Goal: Information Seeking & Learning: Learn about a topic

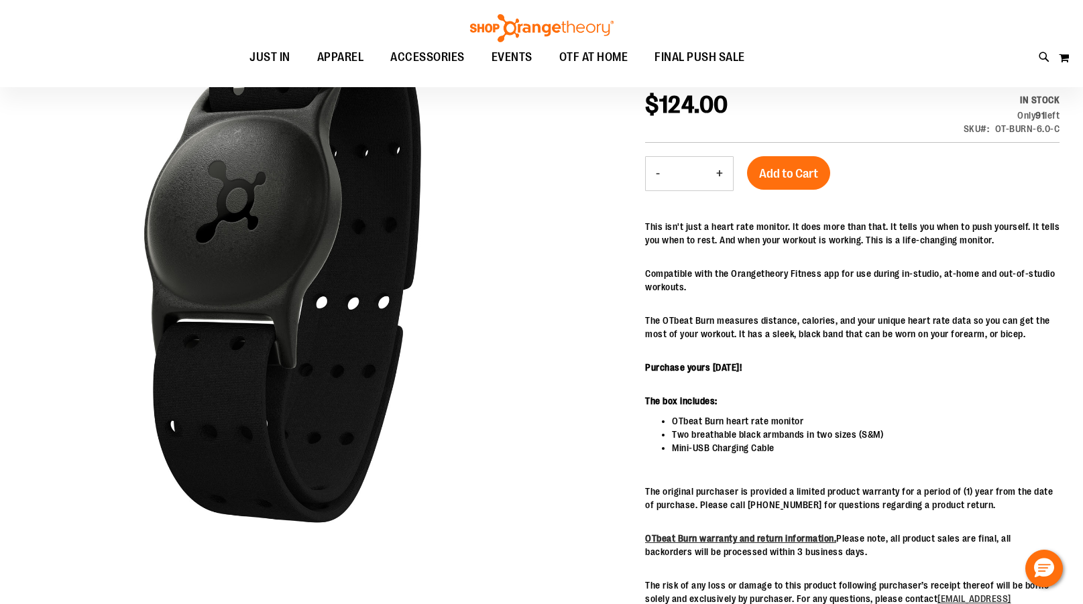
scroll to position [173, 0]
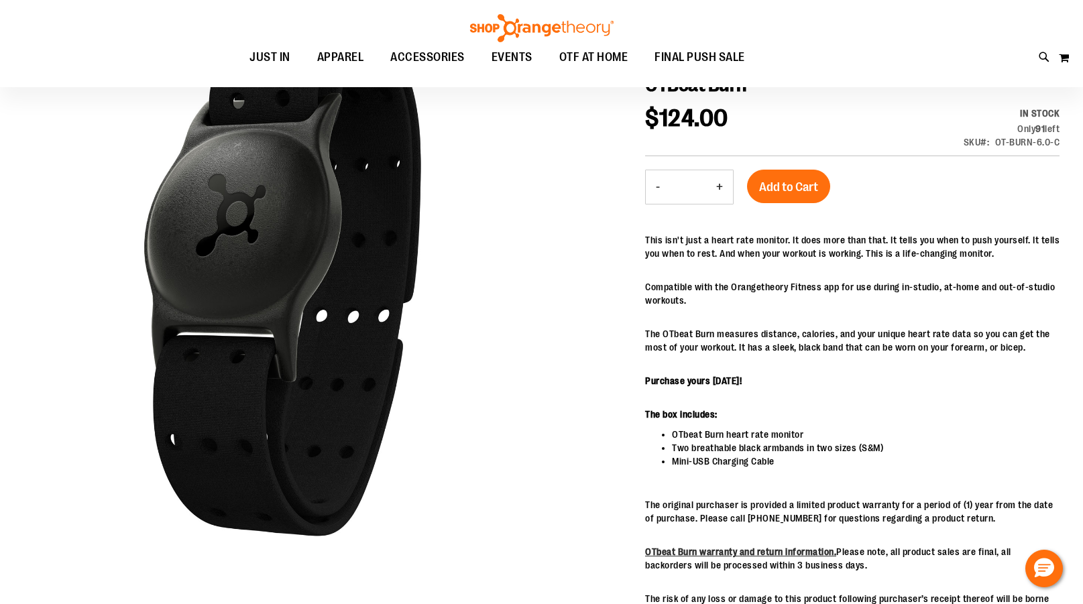
click at [869, 265] on div "This isn't just a heart rate monitor. It does more than that. It tells you when…" at bounding box center [852, 432] width 414 height 399
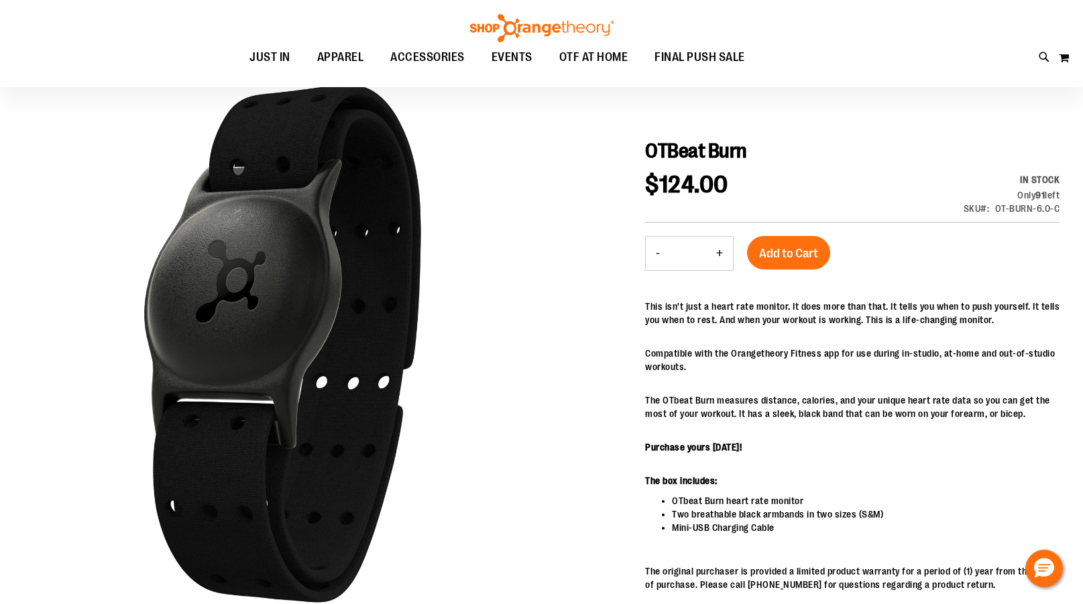
scroll to position [109, 0]
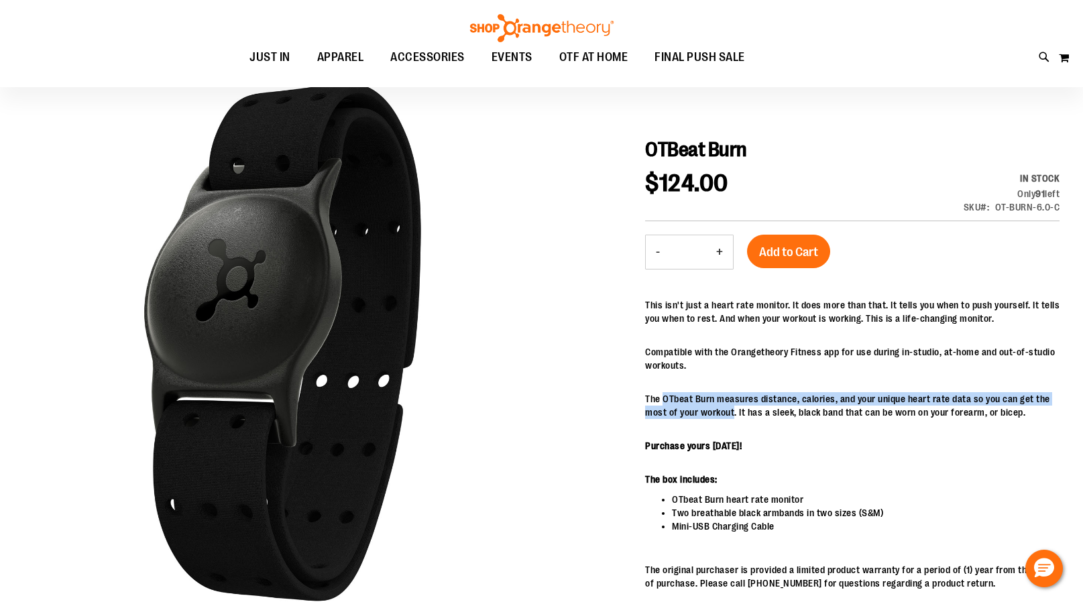
drag, startPoint x: 662, startPoint y: 397, endPoint x: 734, endPoint y: 414, distance: 73.8
click at [734, 414] on p "The OTbeat Burn measures distance, calories, and your unique heart rate data so…" at bounding box center [852, 405] width 414 height 27
copy p "OTbeat Burn measures distance, calories, and your unique heart rate data so you…"
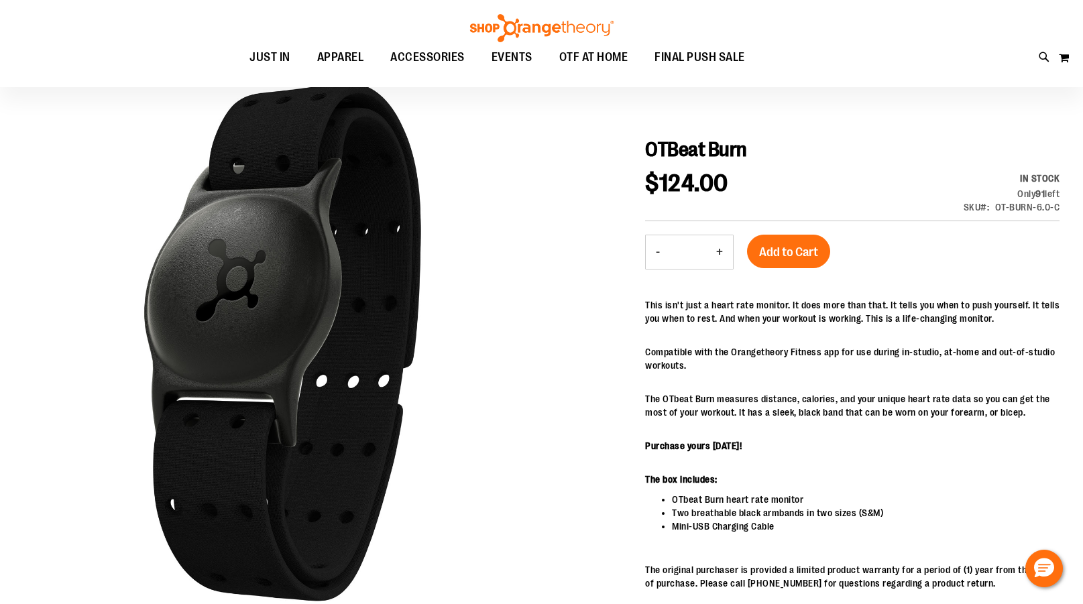
click at [761, 442] on p "Purchase yours [DATE]!" at bounding box center [852, 445] width 414 height 13
drag, startPoint x: 648, startPoint y: 353, endPoint x: 724, endPoint y: 341, distance: 77.3
click at [850, 357] on p "Compatible with the Orangetheory Fitness app for use during in-studio, at-home …" at bounding box center [852, 358] width 414 height 27
click at [645, 349] on p "Compatible with the Orangetheory Fitness app for use during in-studio, at-home …" at bounding box center [852, 358] width 414 height 27
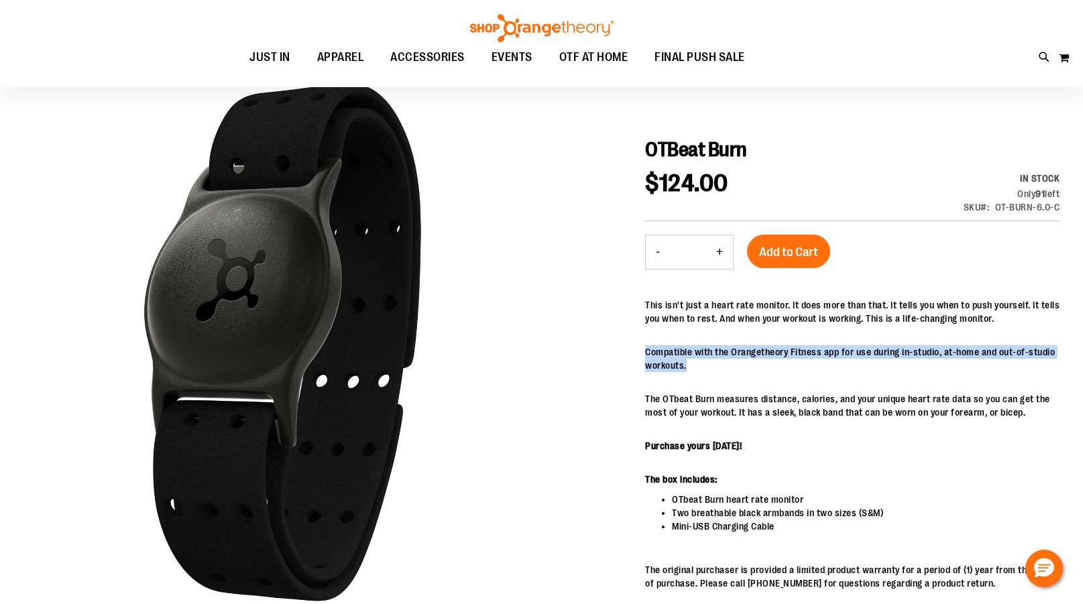
drag, startPoint x: 645, startPoint y: 349, endPoint x: 725, endPoint y: 367, distance: 81.8
click at [725, 367] on p "Compatible with the Orangetheory Fitness app for use during in-studio, at-home …" at bounding box center [852, 358] width 414 height 27
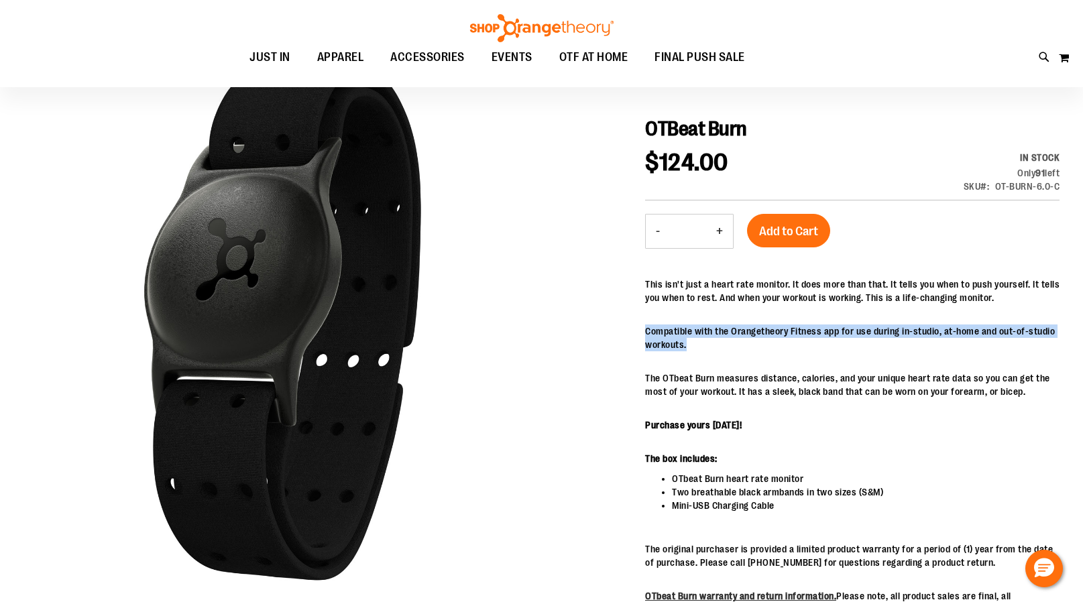
copy p "Compatible with the Orangetheory Fitness app for use during in-studio, at-home …"
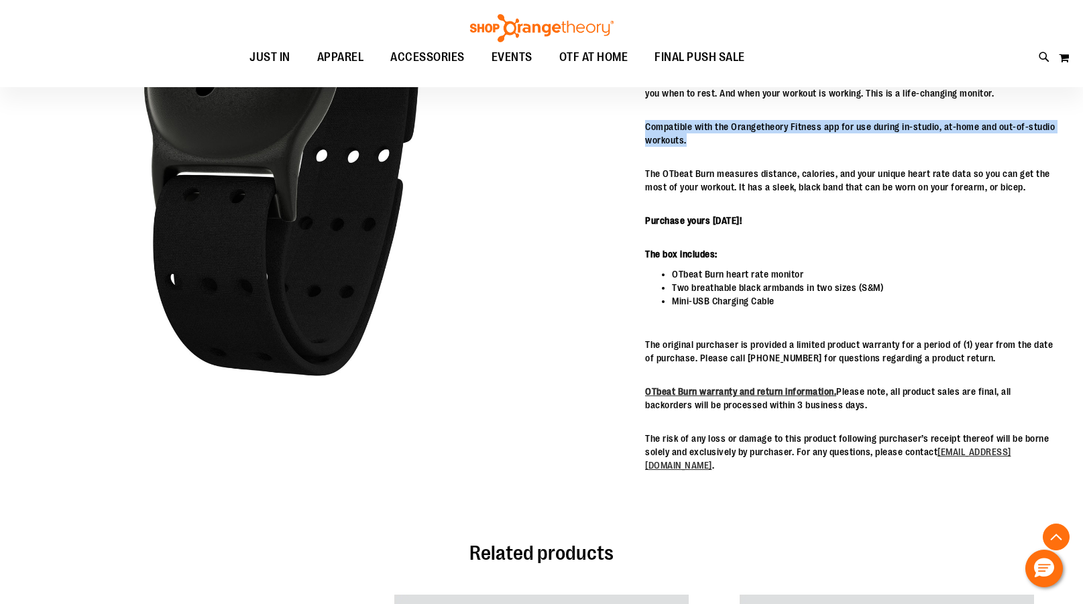
scroll to position [337, 0]
